Goal: Information Seeking & Learning: Learn about a topic

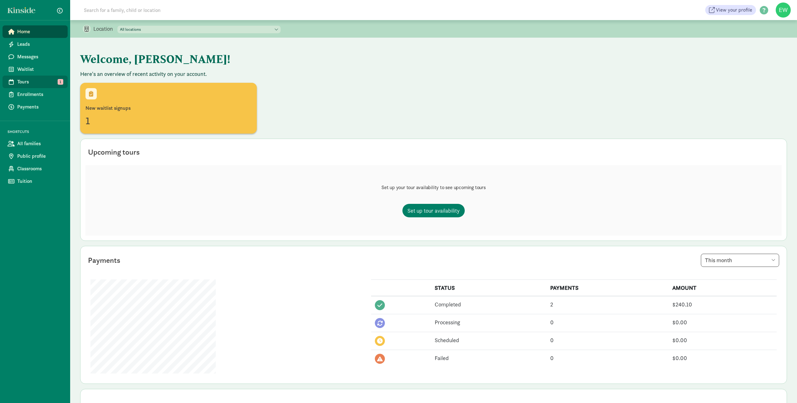
click at [22, 81] on span "Tours" at bounding box center [39, 82] width 45 height 8
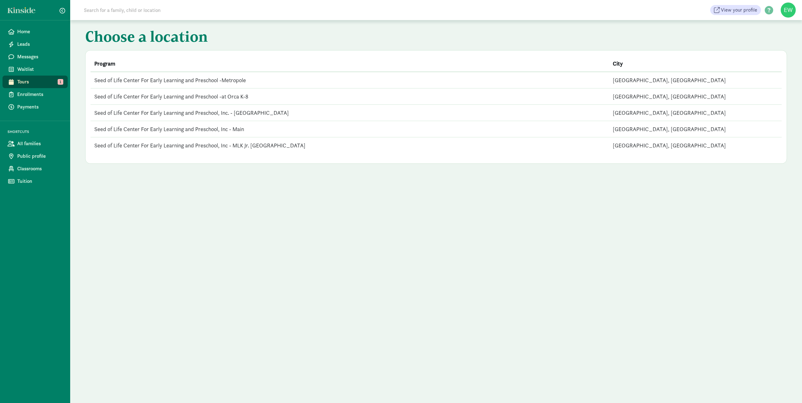
click at [146, 79] on td "Seed of Life Center For Early Learning and Preschool -Metropole" at bounding box center [350, 80] width 519 height 17
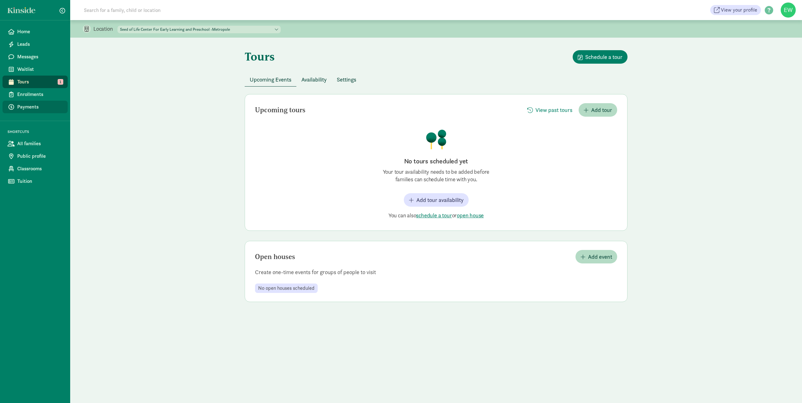
click at [23, 106] on span "Payments" at bounding box center [39, 107] width 45 height 8
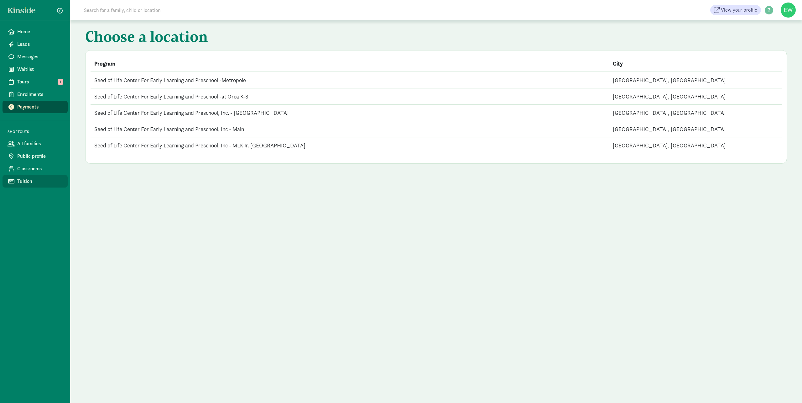
click at [30, 181] on span "Tuition" at bounding box center [39, 181] width 45 height 8
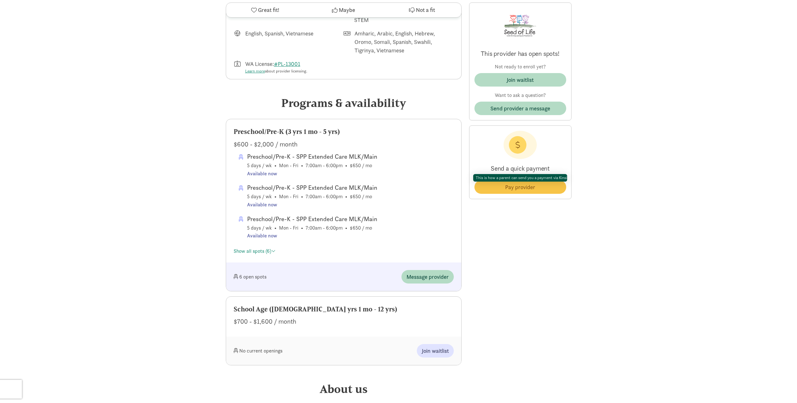
scroll to position [285, 0]
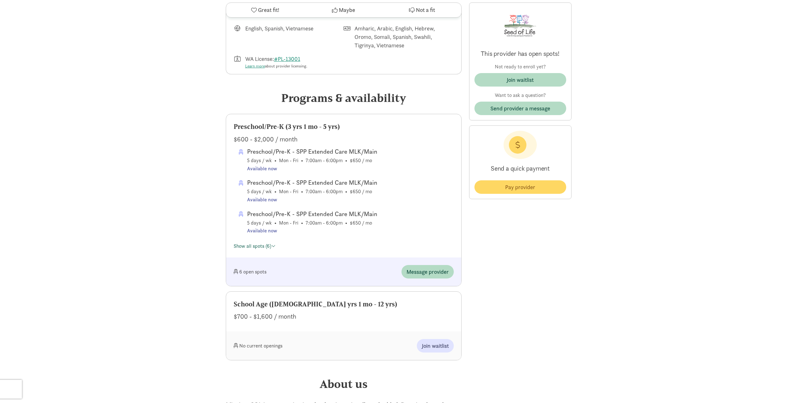
click at [274, 247] on span at bounding box center [273, 245] width 4 height 5
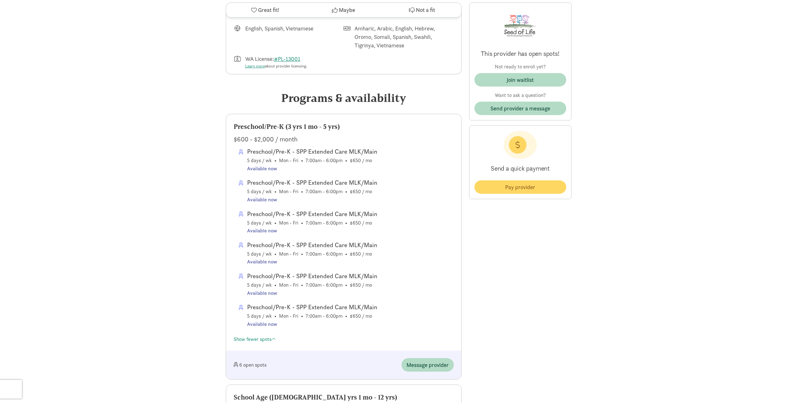
scroll to position [66, 0]
